Goal: Task Accomplishment & Management: Complete application form

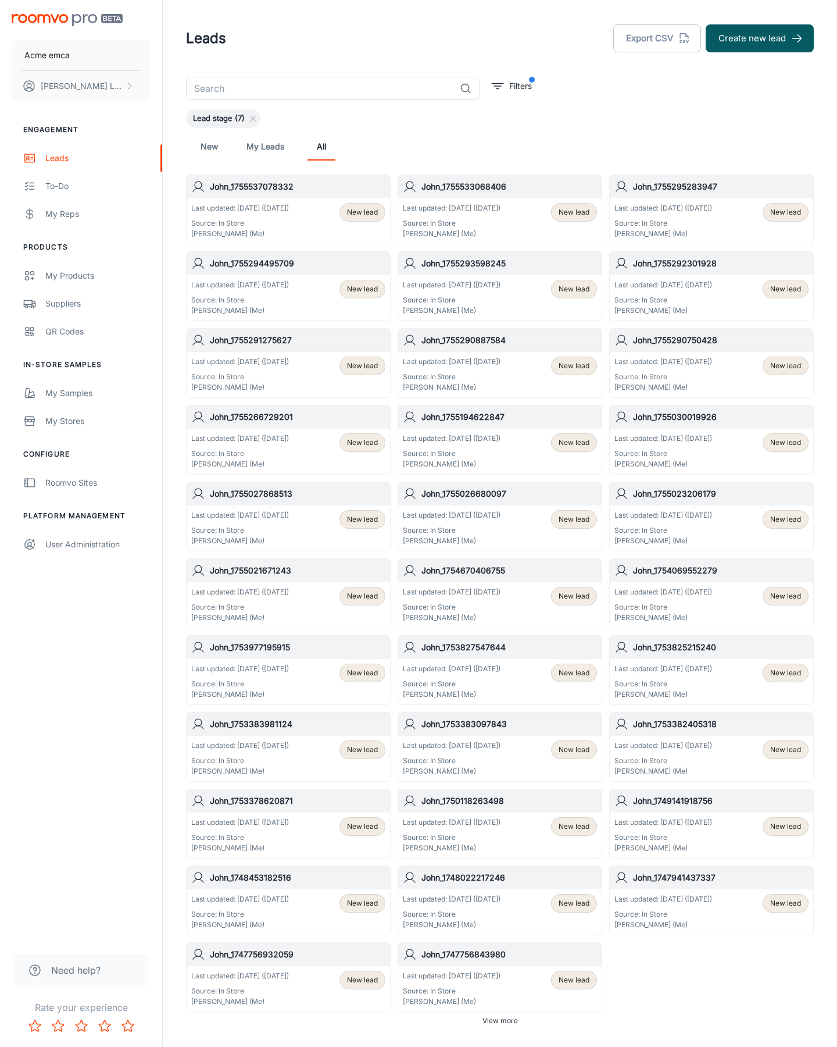
click at [760, 38] on button "Create new lead" at bounding box center [760, 38] width 108 height 28
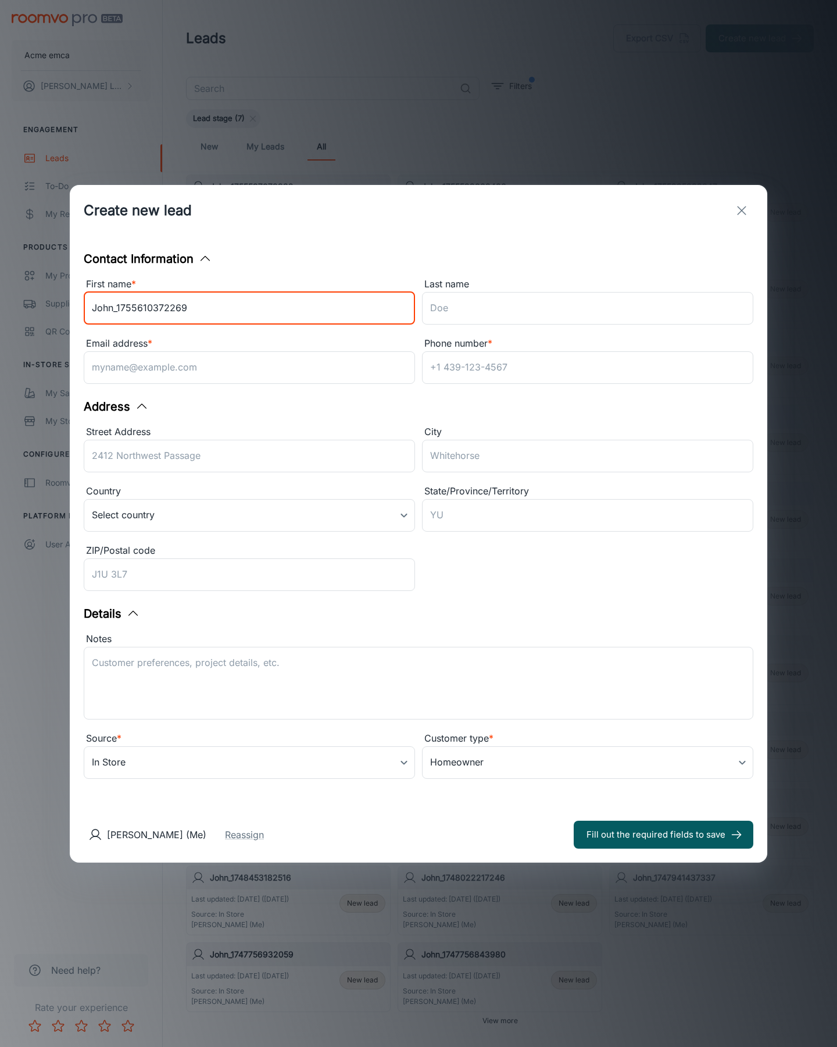
type input "John_1755610372269"
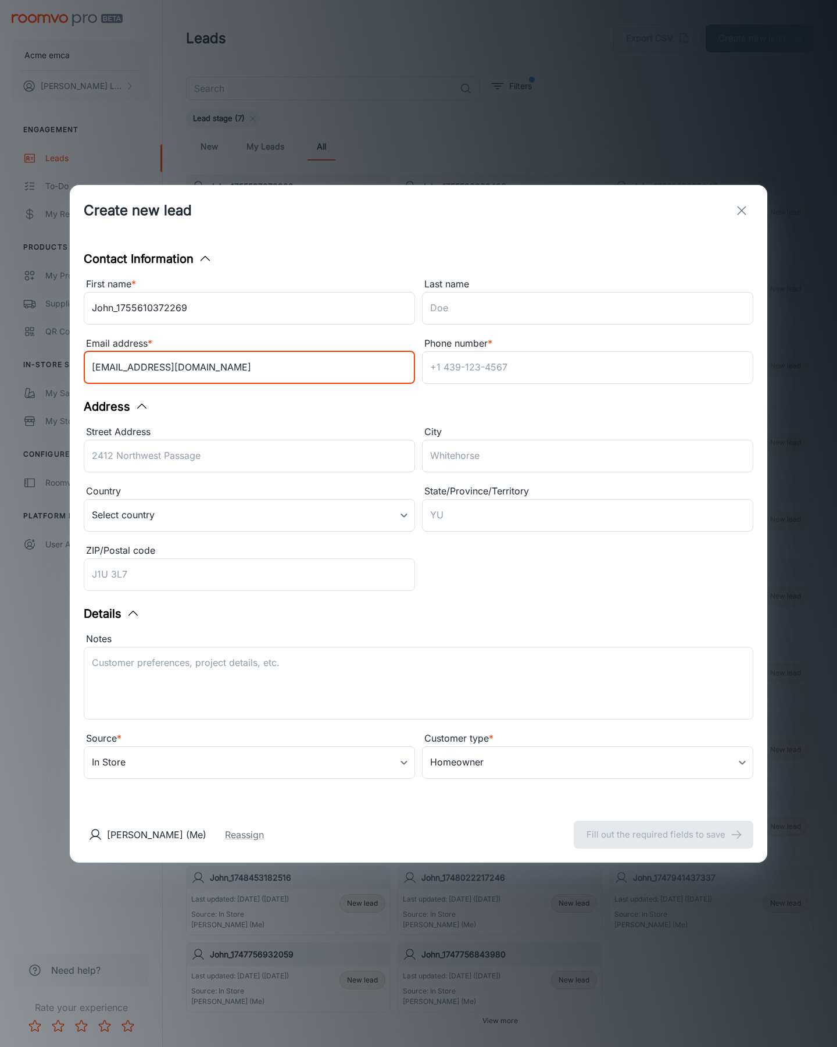
type input "[EMAIL_ADDRESS][DOMAIN_NAME]"
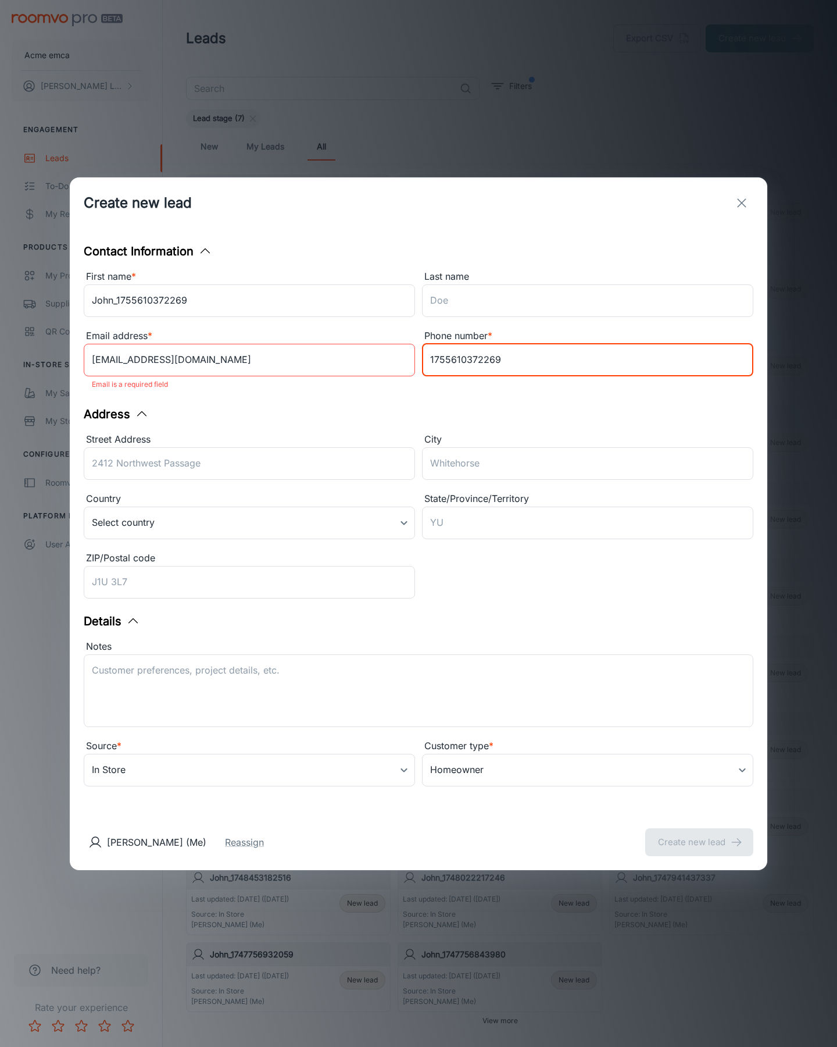
type input "1755610372269"
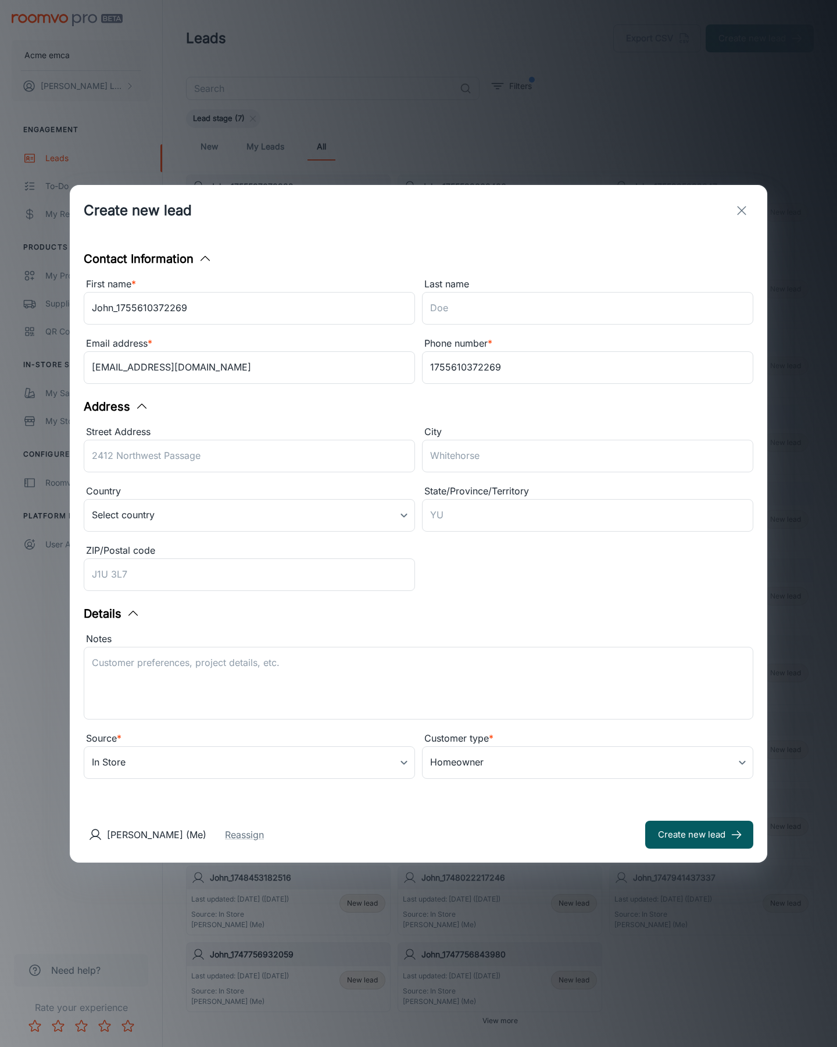
click at [699, 834] on button "Create new lead" at bounding box center [699, 834] width 108 height 28
